Goal: Find contact information: Find contact information

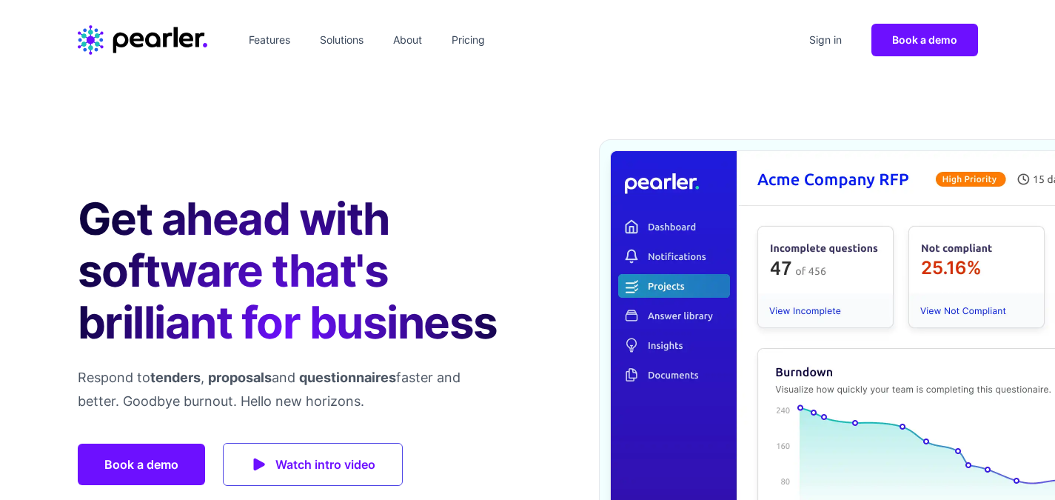
click at [517, 138] on div "Get ahead with software that's brilliant for business Respond to tenders , prop…" at bounding box center [527, 418] width 947 height 676
drag, startPoint x: 370, startPoint y: 130, endPoint x: 359, endPoint y: 124, distance: 12.6
click at [370, 130] on div "Get ahead with software that's brilliant for business Respond to tenders , prop…" at bounding box center [527, 418] width 947 height 676
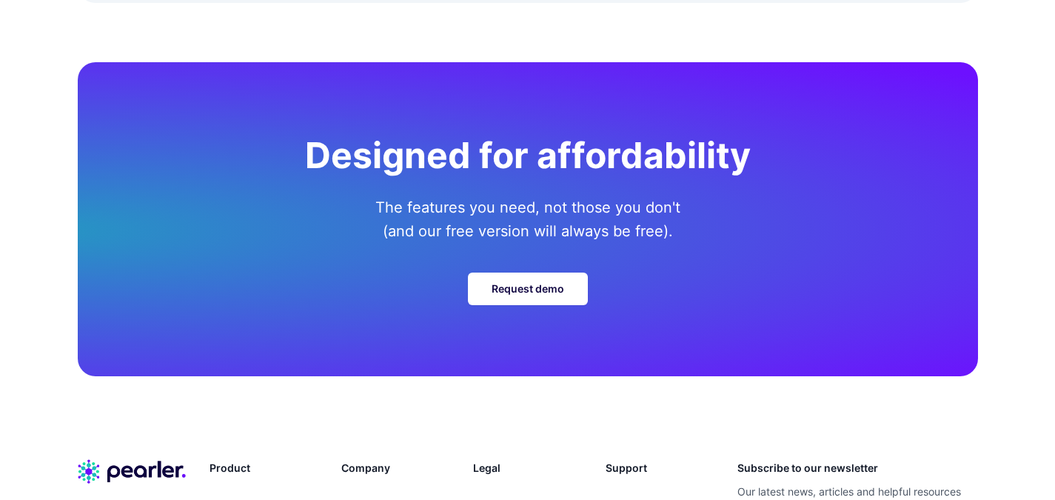
click at [496, 494] on li "Privacy" at bounding box center [527, 503] width 108 height 19
click at [494, 497] on link "Privacy" at bounding box center [491, 503] width 36 height 13
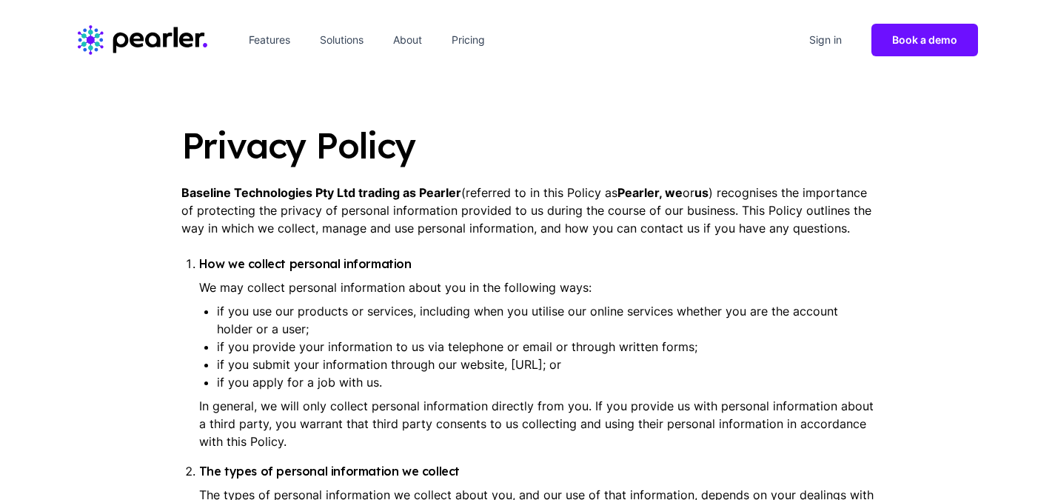
click at [605, 327] on li "if you use our products or services, including when you utilise our online serv…" at bounding box center [545, 320] width 657 height 36
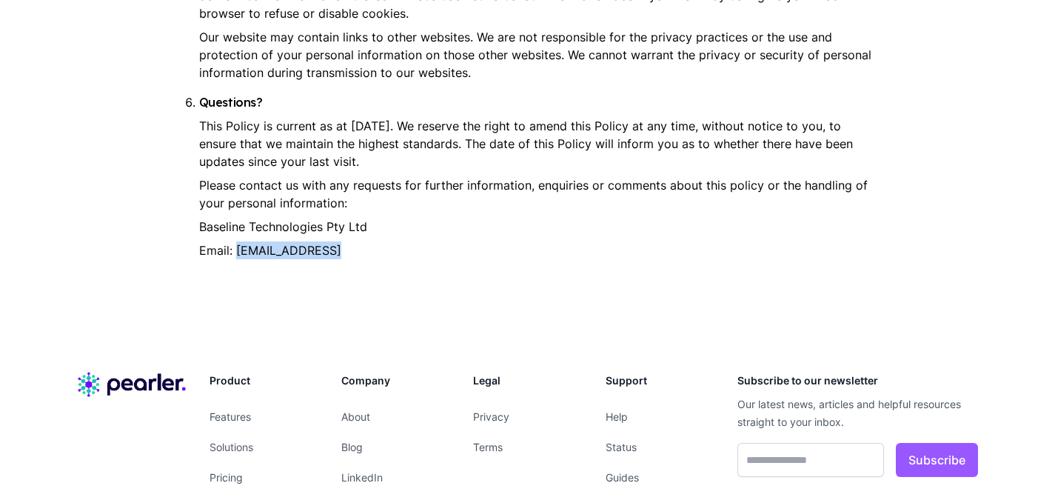
drag, startPoint x: 343, startPoint y: 249, endPoint x: 236, endPoint y: 249, distance: 106.6
click at [236, 249] on p "Email: [EMAIL_ADDRESS]" at bounding box center [536, 250] width 675 height 18
copy p "[EMAIL_ADDRESS]"
